Goal: Find specific page/section: Find specific page/section

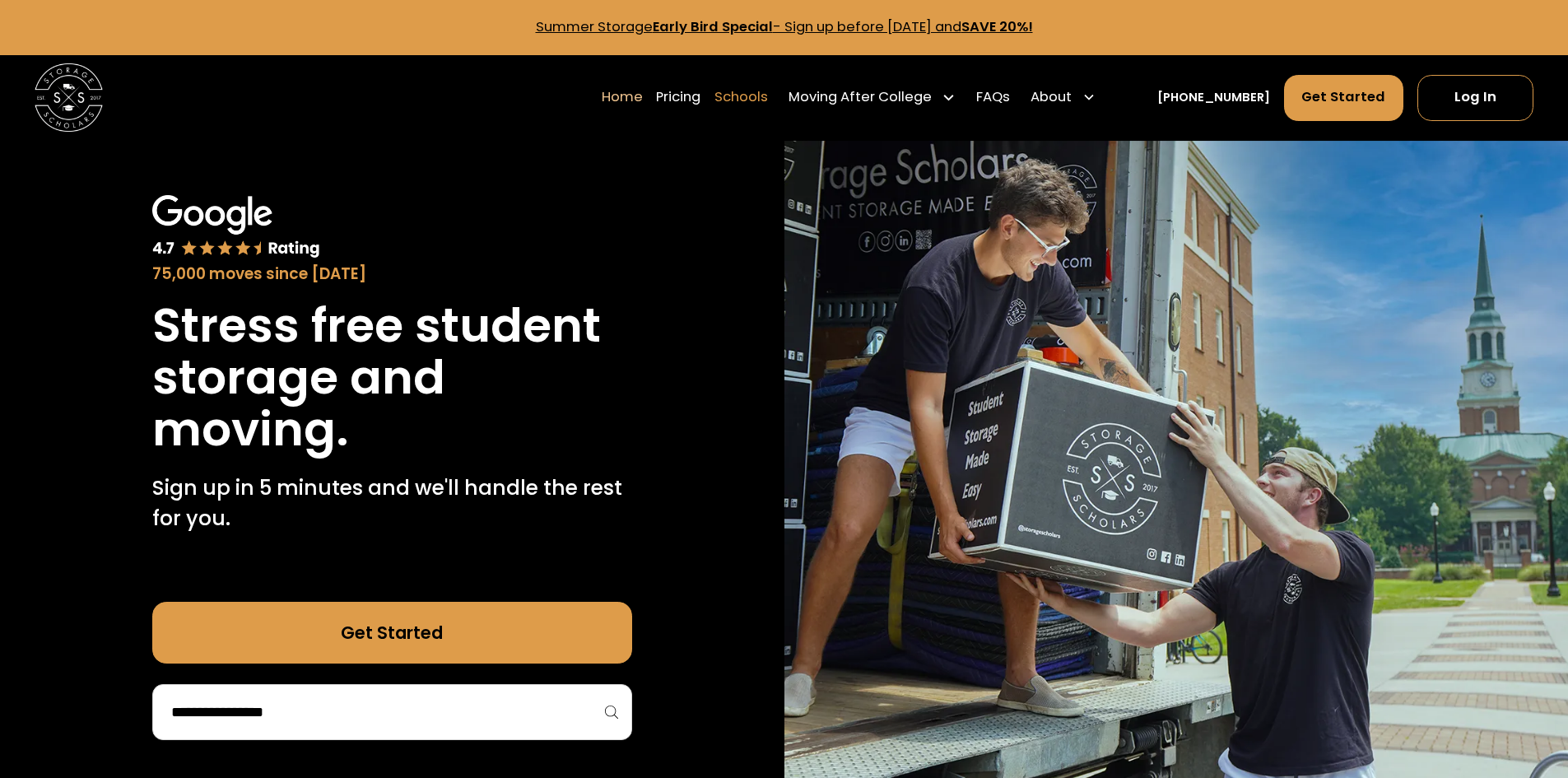
click at [760, 91] on link "Schools" at bounding box center [741, 97] width 54 height 48
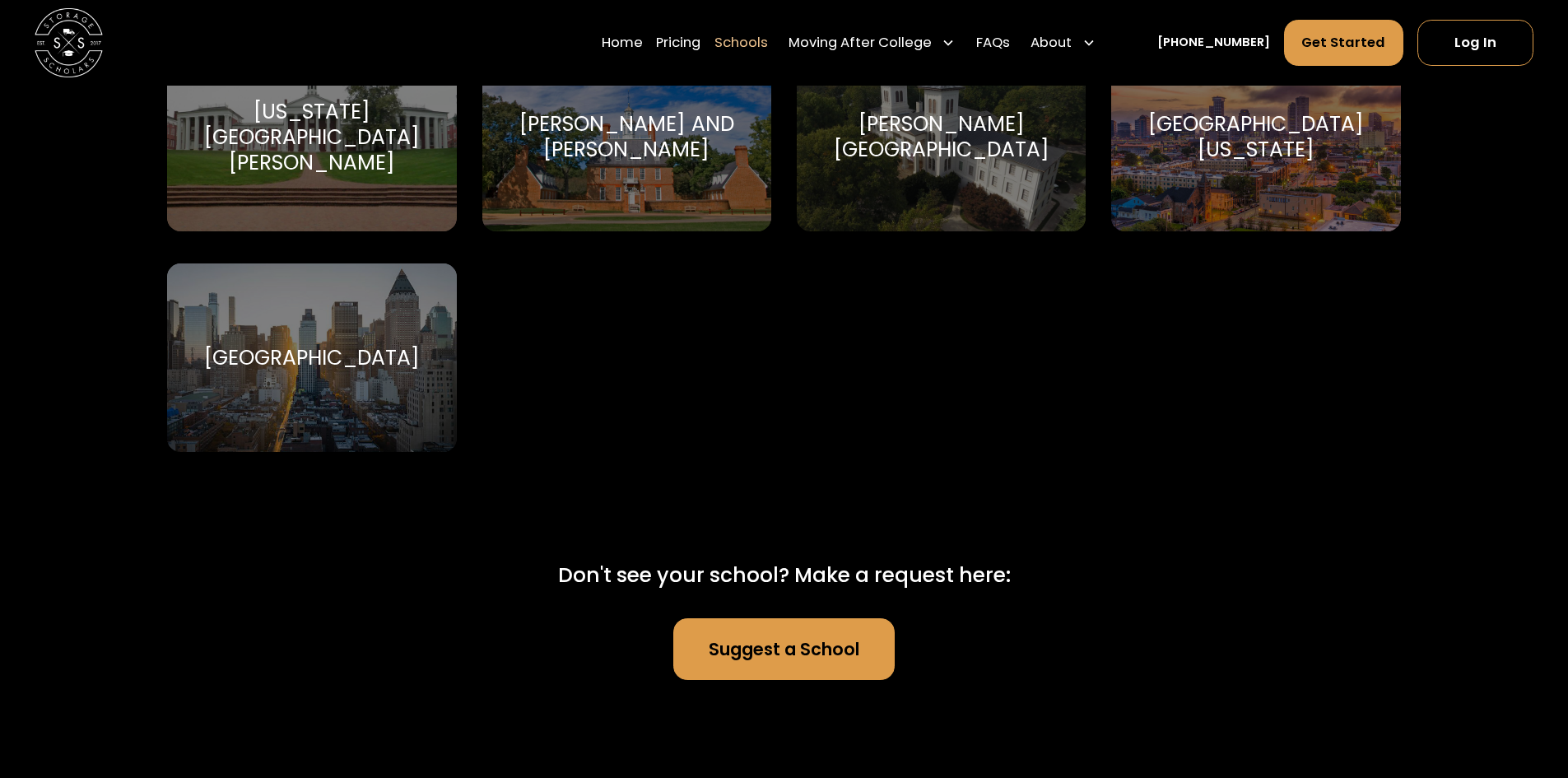
scroll to position [10371, 0]
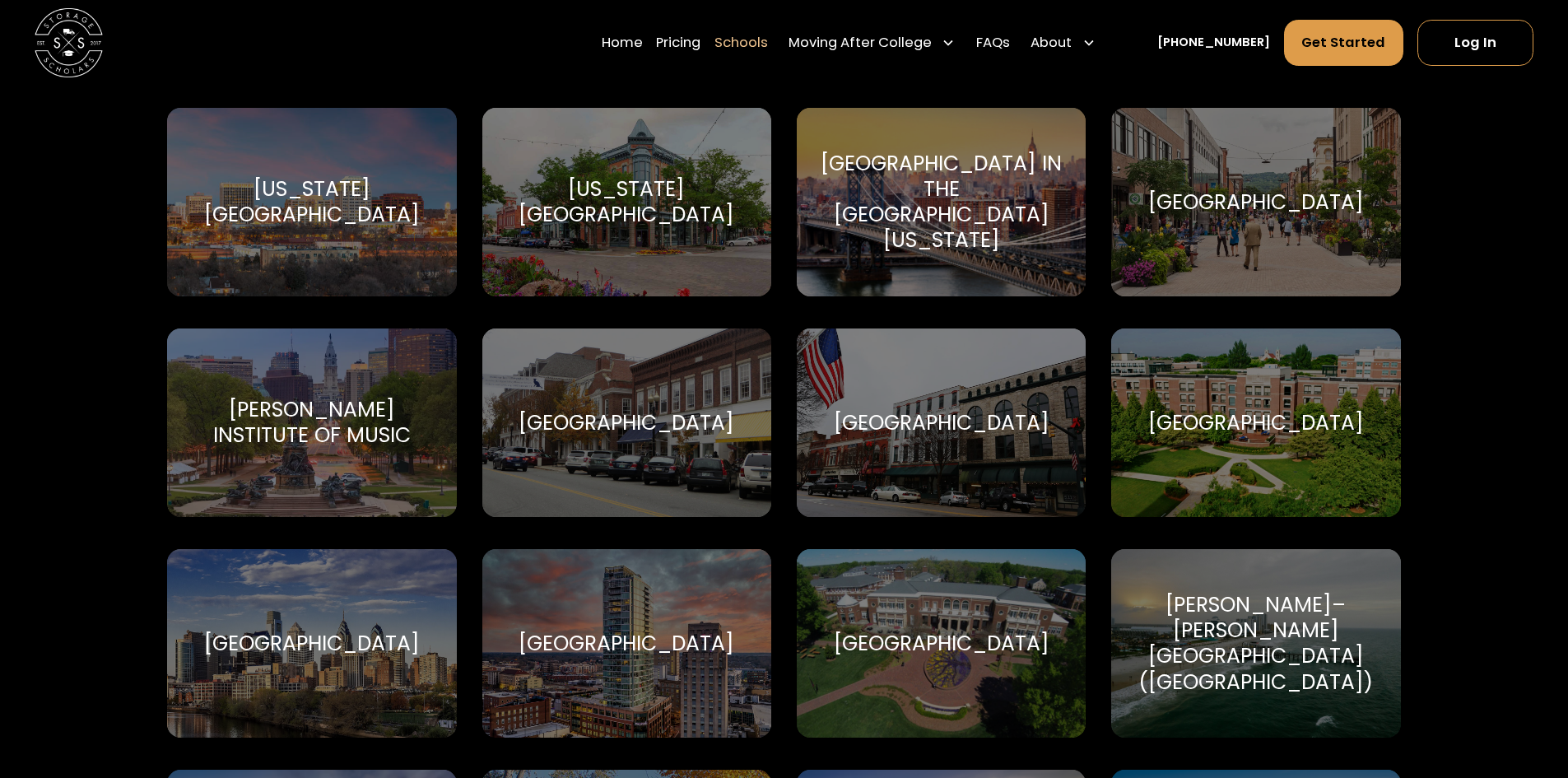
scroll to position [2304, 0]
click at [1025, 421] on div "[GEOGRAPHIC_DATA]" at bounding box center [941, 422] width 215 height 26
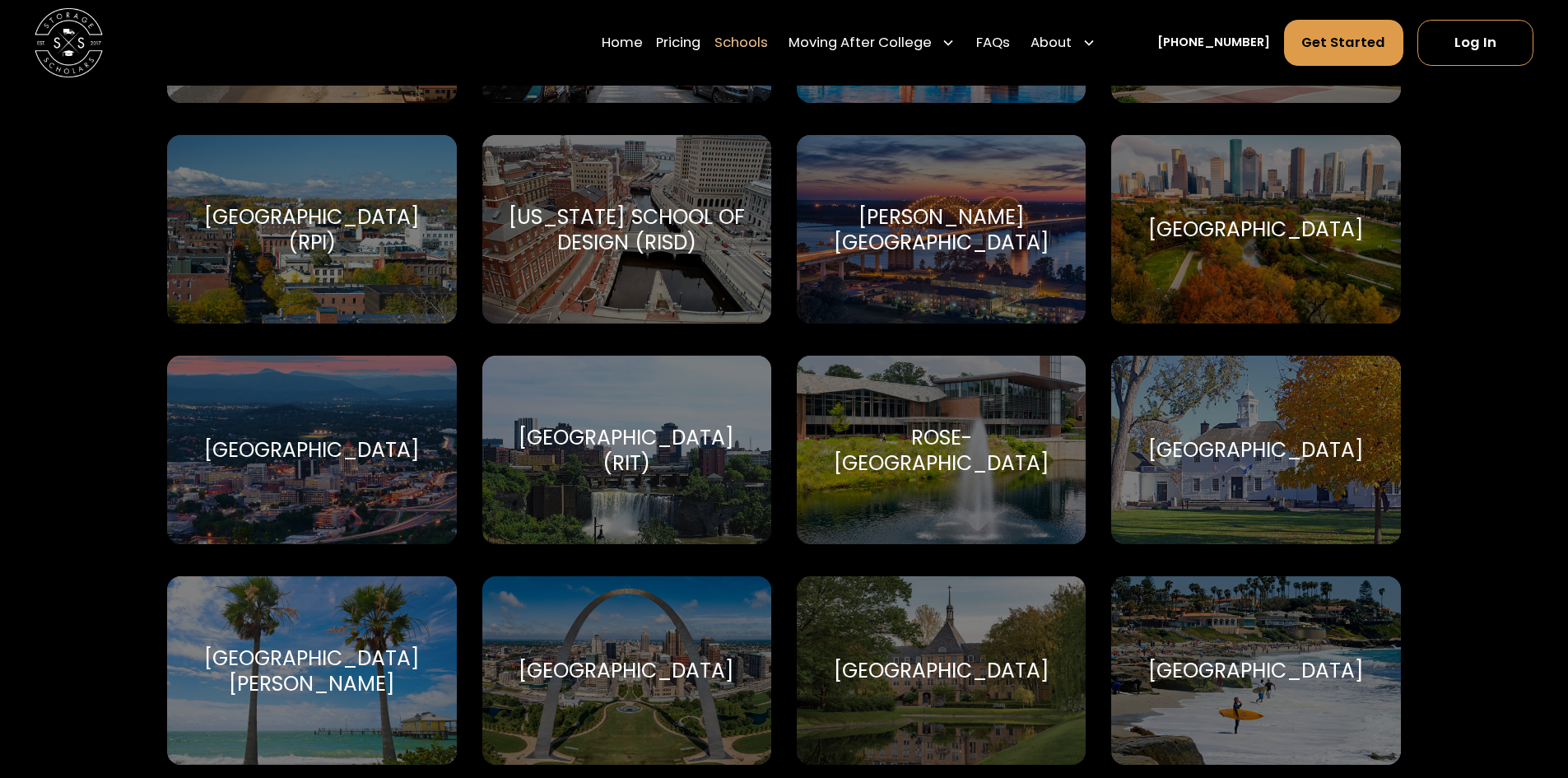
scroll to position [5597, 0]
